Goal: Task Accomplishment & Management: Use online tool/utility

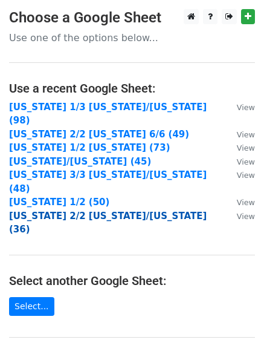
click at [54, 211] on strong "[US_STATE] 2/2 [US_STATE]/[US_STATE] (36)" at bounding box center [108, 223] width 198 height 25
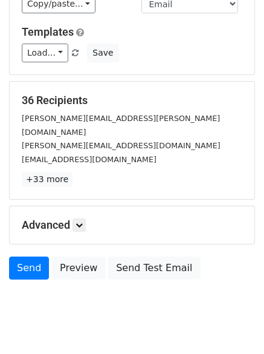
scroll to position [116, 0]
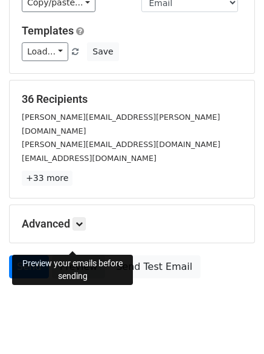
click at [83, 255] on link "Preview" at bounding box center [78, 266] width 53 height 23
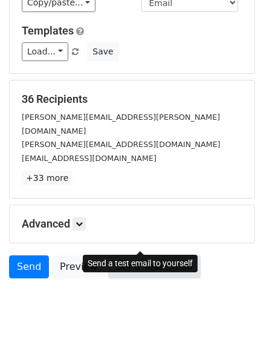
click at [143, 255] on link "Send Test Email" at bounding box center [154, 266] width 92 height 23
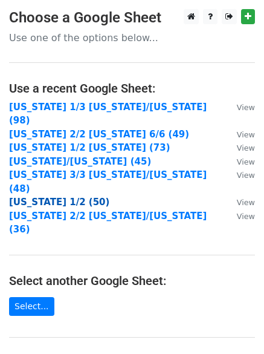
click at [70, 197] on strong "Maryland 1/2 (50)" at bounding box center [59, 202] width 100 height 11
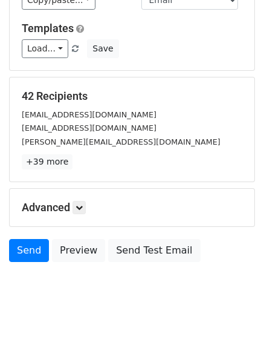
scroll to position [116, 0]
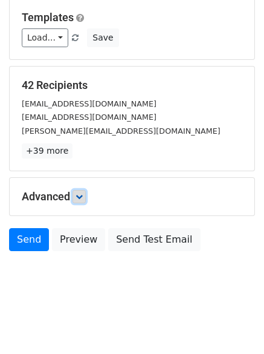
click at [77, 195] on link at bounding box center [79, 196] width 13 height 13
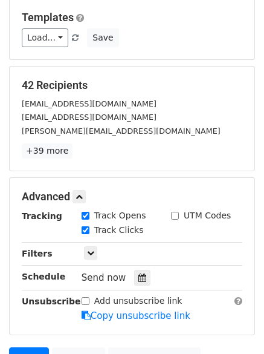
click at [90, 300] on div "Add unsubscribe link" at bounding box center [132, 301] width 101 height 13
click at [88, 300] on input "Add unsubscribe link" at bounding box center [86, 301] width 8 height 8
checkbox input "true"
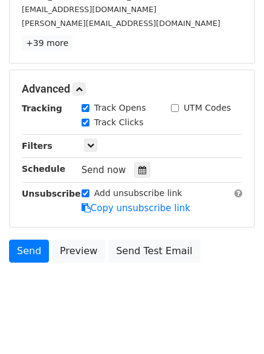
scroll to position [235, 0]
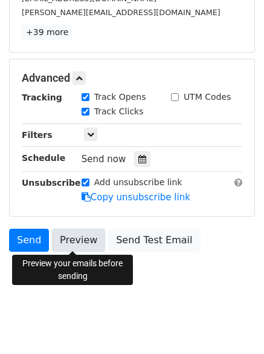
click at [69, 243] on link "Preview" at bounding box center [78, 240] width 53 height 23
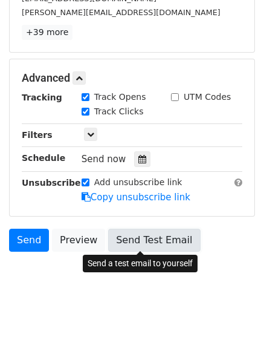
click at [114, 245] on link "Send Test Email" at bounding box center [154, 240] width 92 height 23
